Goal: Task Accomplishment & Management: Complete application form

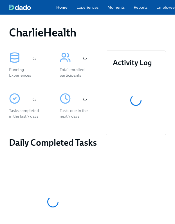
click at [160, 8] on link "Employees" at bounding box center [166, 7] width 20 height 6
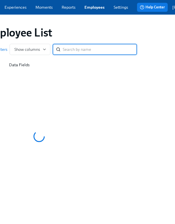
scroll to position [0, 102]
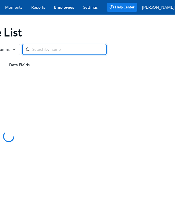
click at [60, 51] on input "search" at bounding box center [69, 49] width 74 height 11
type input "april kachnic"
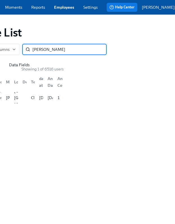
click at [75, 156] on div "Home Experiences Moments Reports Employees Settings Review us on G2 Help Center…" at bounding box center [46, 112] width 296 height 224
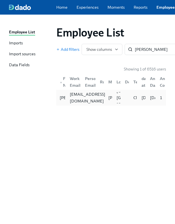
click at [78, 103] on div "april.kachnic@charliehealth.com" at bounding box center [72, 97] width 15 height 11
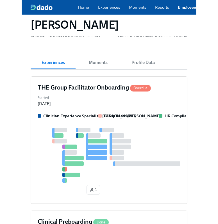
scroll to position [55, 0]
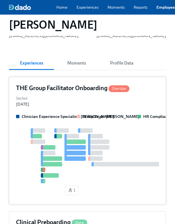
click at [65, 105] on div "Started Sep 05, 2025" at bounding box center [87, 101] width 143 height 12
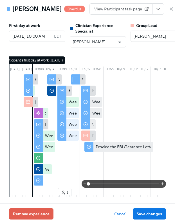
click at [152, 12] on button "View task page" at bounding box center [158, 8] width 12 height 11
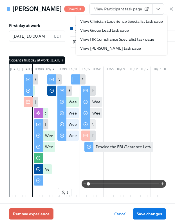
click at [125, 38] on link "View HR Compliance Specialist task page" at bounding box center [117, 40] width 74 height 6
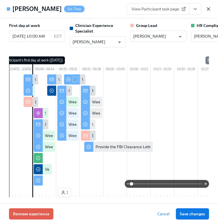
click at [174, 11] on icon "button" at bounding box center [209, 9] width 6 height 6
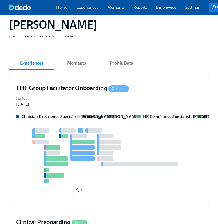
click at [151, 10] on div "Home Experiences Moments Reports Employees Settings Review us on G2" at bounding box center [132, 7] width 153 height 6
click at [158, 10] on link "Employees" at bounding box center [166, 7] width 20 height 6
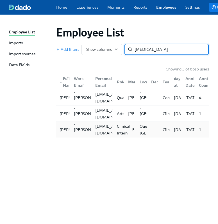
type input "angeliq"
click at [121, 132] on div "Clinical Intern" at bounding box center [124, 129] width 18 height 13
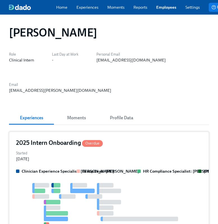
click at [121, 159] on div "Started Sep 05, 2025" at bounding box center [109, 155] width 186 height 12
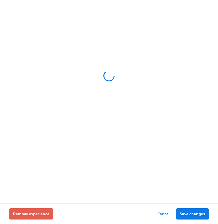
click at [121, 159] on div at bounding box center [109, 102] width 218 height 204
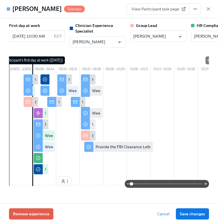
click at [174, 14] on button "View task page" at bounding box center [195, 8] width 12 height 11
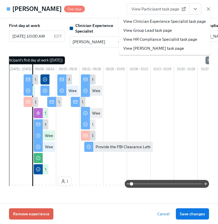
click at [172, 41] on link "View HR Compliance Specialist task page" at bounding box center [160, 40] width 74 height 6
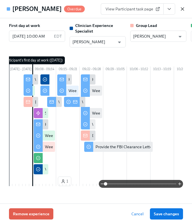
click at [174, 9] on icon "button" at bounding box center [183, 9] width 6 height 6
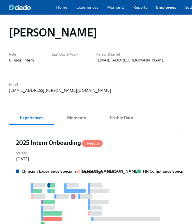
click at [165, 9] on link "Employees" at bounding box center [166, 7] width 20 height 6
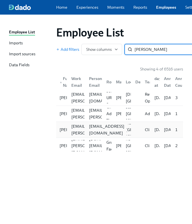
type input "goodwin"
click at [99, 135] on div "sgoodwin@operpar.org" at bounding box center [107, 129] width 40 height 13
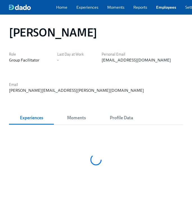
click at [99, 135] on div at bounding box center [96, 160] width 174 height 56
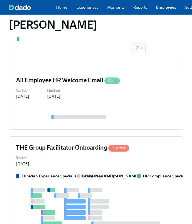
scroll to position [320, 0]
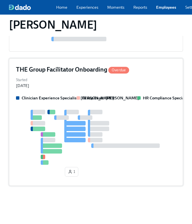
click at [114, 105] on div "Clinician Experience Specialist: Maggie Greenawalt Group Lead: Gaby Schilling H…" at bounding box center [96, 137] width 160 height 84
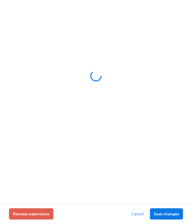
click at [114, 105] on div at bounding box center [96, 76] width 174 height 140
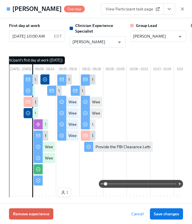
click at [171, 10] on icon "View task page" at bounding box center [170, 9] width 6 height 6
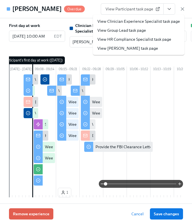
click at [143, 42] on link "View HR Compliance Specialist task page" at bounding box center [134, 40] width 74 height 6
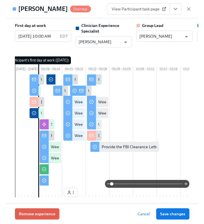
scroll to position [285, 0]
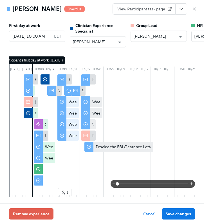
click at [174, 10] on div "Samantha Goodwin Overdue View Participant task page" at bounding box center [102, 9] width 204 height 18
click at [174, 10] on icon "button" at bounding box center [194, 9] width 6 height 6
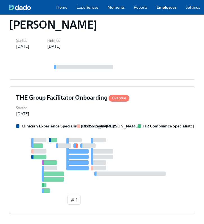
click at [162, 10] on link "Employees" at bounding box center [166, 7] width 20 height 6
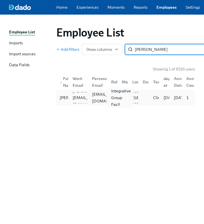
type input "ulmer"
click at [110, 99] on div "Integrative Group Facil" at bounding box center [121, 98] width 24 height 20
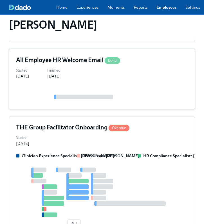
scroll to position [239, 1]
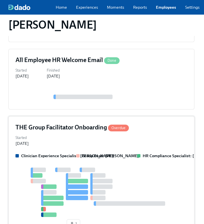
click at [127, 120] on div "THE Group Facilitator Onboarding Overdue Started Sep 03, 2025 Clinician Experie…" at bounding box center [101, 177] width 186 height 122
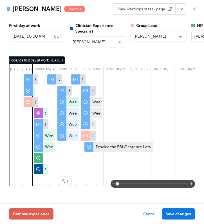
click at [174, 14] on button "View task page" at bounding box center [181, 8] width 12 height 11
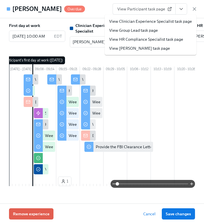
click at [163, 39] on link "View HR Compliance Specialist task page" at bounding box center [146, 40] width 74 height 6
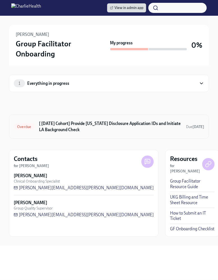
click at [134, 129] on h6 "[ [DATE] Cohort] Provide [US_STATE] Disclosure Application IDs and Initiate LA …" at bounding box center [110, 127] width 143 height 12
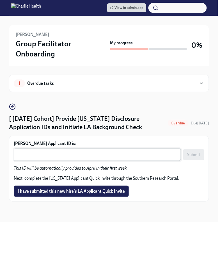
click at [91, 157] on textarea "April Kachnic's Applicant ID is:" at bounding box center [97, 154] width 161 height 7
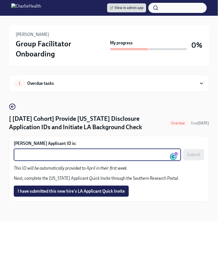
paste textarea "1250884"
type textarea "1250884"
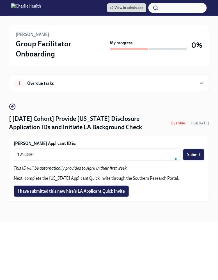
click at [197, 160] on button "Submit" at bounding box center [193, 154] width 21 height 11
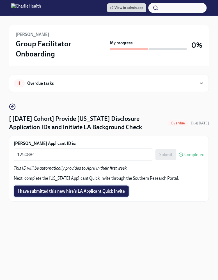
click at [47, 197] on button "I have submitted this new hire's LA Applicant Quick Invite" at bounding box center [71, 191] width 115 height 11
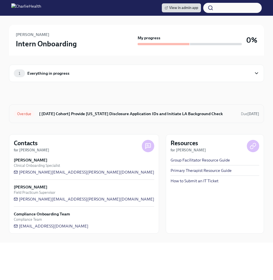
click at [144, 108] on div "Overdue [ Sep 8th Cohort] Provide Utah Disclosure Application IDs and Initiate …" at bounding box center [136, 114] width 255 height 19
click at [124, 113] on h6 "[ [DATE] Cohort] Provide [US_STATE] Disclosure Application IDs and Initiate LA …" at bounding box center [137, 114] width 197 height 6
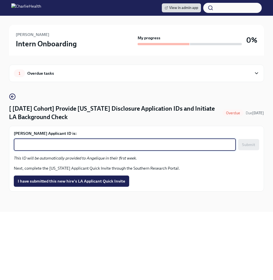
click at [105, 143] on textarea "Angelique Jackson's Applicant ID is:" at bounding box center [124, 144] width 215 height 7
paste textarea "1250915"
type textarea "1250915"
click at [245, 146] on span "Submit" at bounding box center [248, 145] width 13 height 6
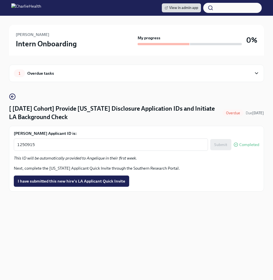
click at [73, 187] on div "Angelique Jackson's Applicant ID is: 1250915 x ​ Submit Completed This ID will …" at bounding box center [136, 159] width 255 height 66
click at [67, 182] on span "I have submitted this new hire's LA Applicant Quick Invite" at bounding box center [71, 181] width 107 height 6
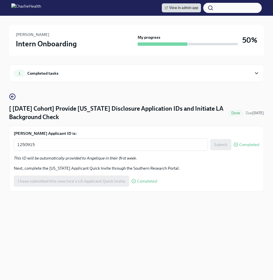
click at [124, 214] on div "View in admin app Angelique Jackson Intern Onboarding My progress 50% 1 Complet…" at bounding box center [136, 140] width 273 height 280
click at [139, 90] on div "1 Completed tasks [ Sep 8th Cohort] Provide Utah Disclosure Application IDs and…" at bounding box center [136, 134] width 255 height 156
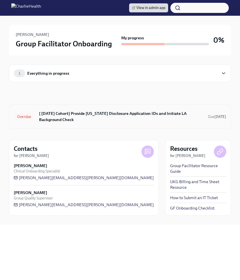
click at [103, 117] on h6 "[ [DATE] Cohort] Provide [US_STATE] Disclosure Application IDs and Initiate LA …" at bounding box center [121, 116] width 165 height 12
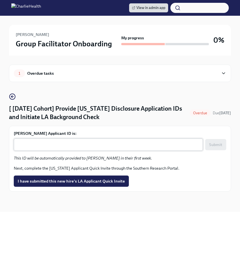
click at [74, 145] on textarea "Samantha Goodwin's Applicant ID is:" at bounding box center [108, 144] width 183 height 7
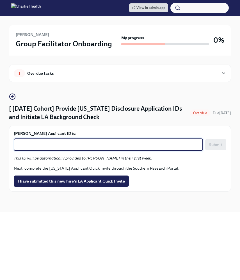
paste textarea "1250927"
type textarea "1250927"
click at [216, 142] on span "Submit" at bounding box center [215, 145] width 13 height 6
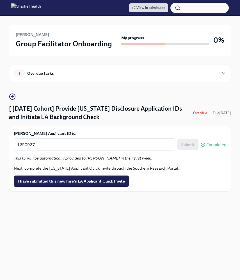
click at [73, 182] on span "I have submitted this new hire's LA Applicant Quick Invite" at bounding box center [71, 181] width 107 height 6
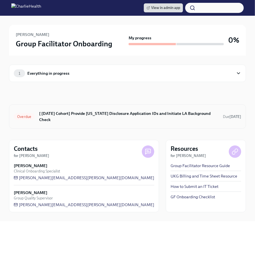
click at [64, 115] on h6 "[ [DATE] Cohort] Provide [US_STATE] Disclosure Application IDs and Initiate LA …" at bounding box center [128, 116] width 179 height 12
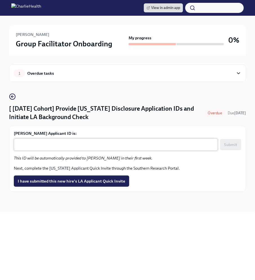
click at [60, 147] on textarea "[PERSON_NAME] Applicant ID is:" at bounding box center [115, 144] width 197 height 7
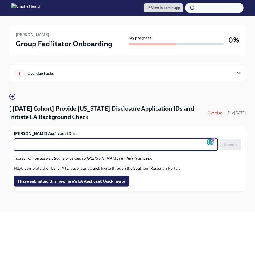
paste textarea "1250936"
type textarea "1250936"
click at [230, 143] on span "Submit" at bounding box center [230, 145] width 13 height 6
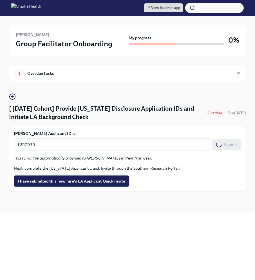
click at [71, 182] on span "I have submitted this new hire's LA Applicant Quick Invite" at bounding box center [71, 181] width 107 height 6
